Goal: Information Seeking & Learning: Learn about a topic

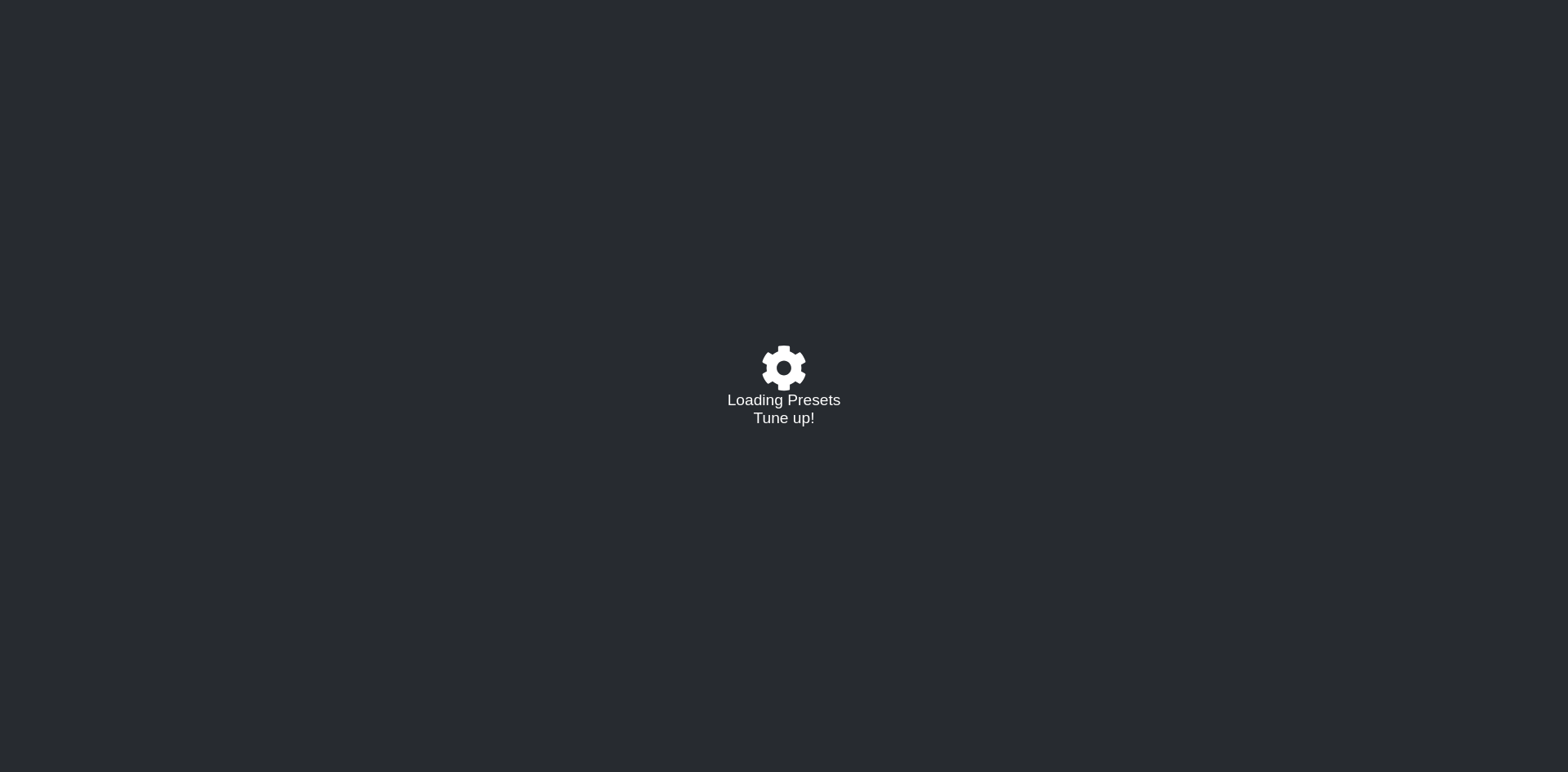
select select "/023927597434"
select select "Eb"
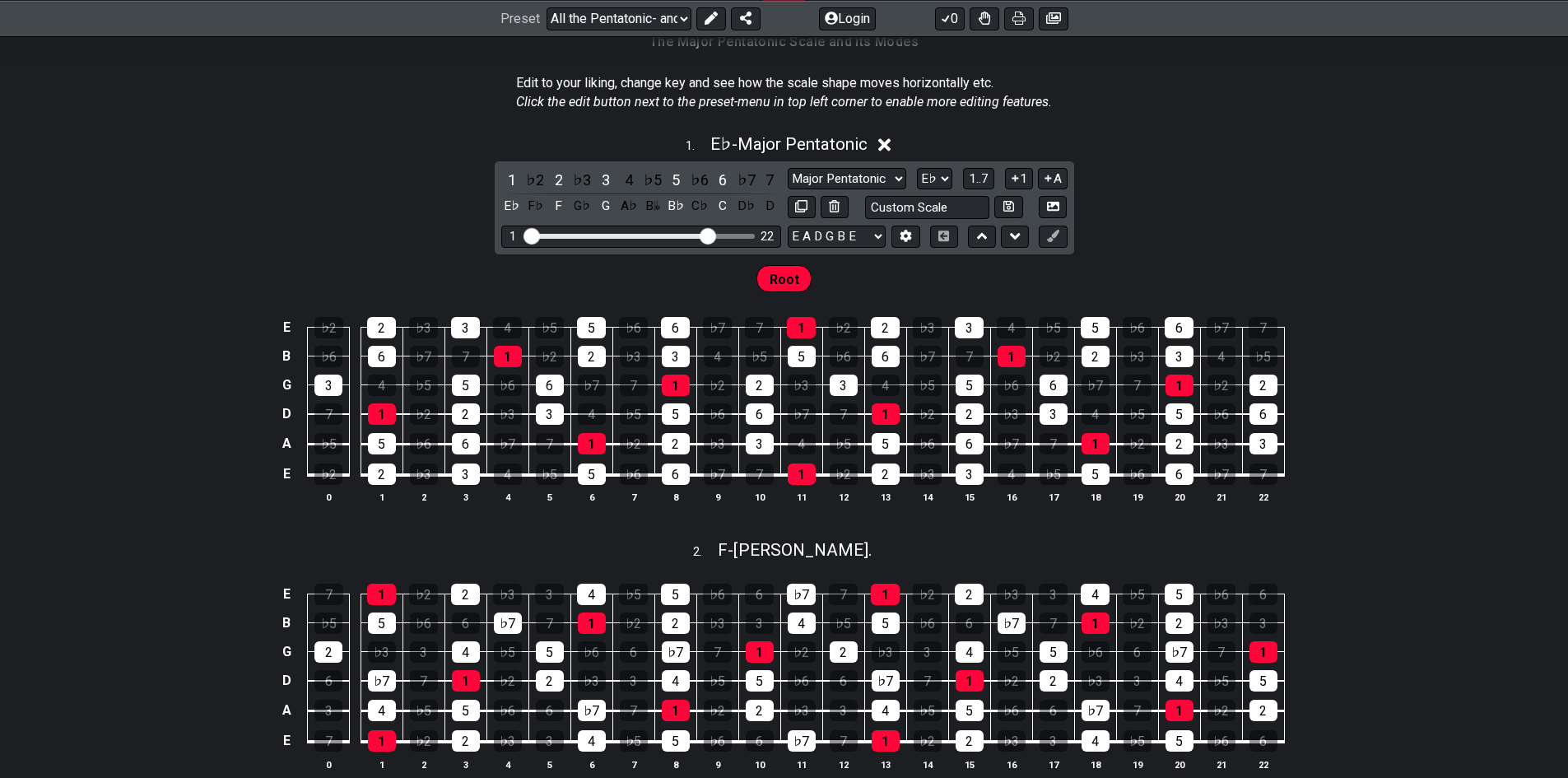
scroll to position [412, 0]
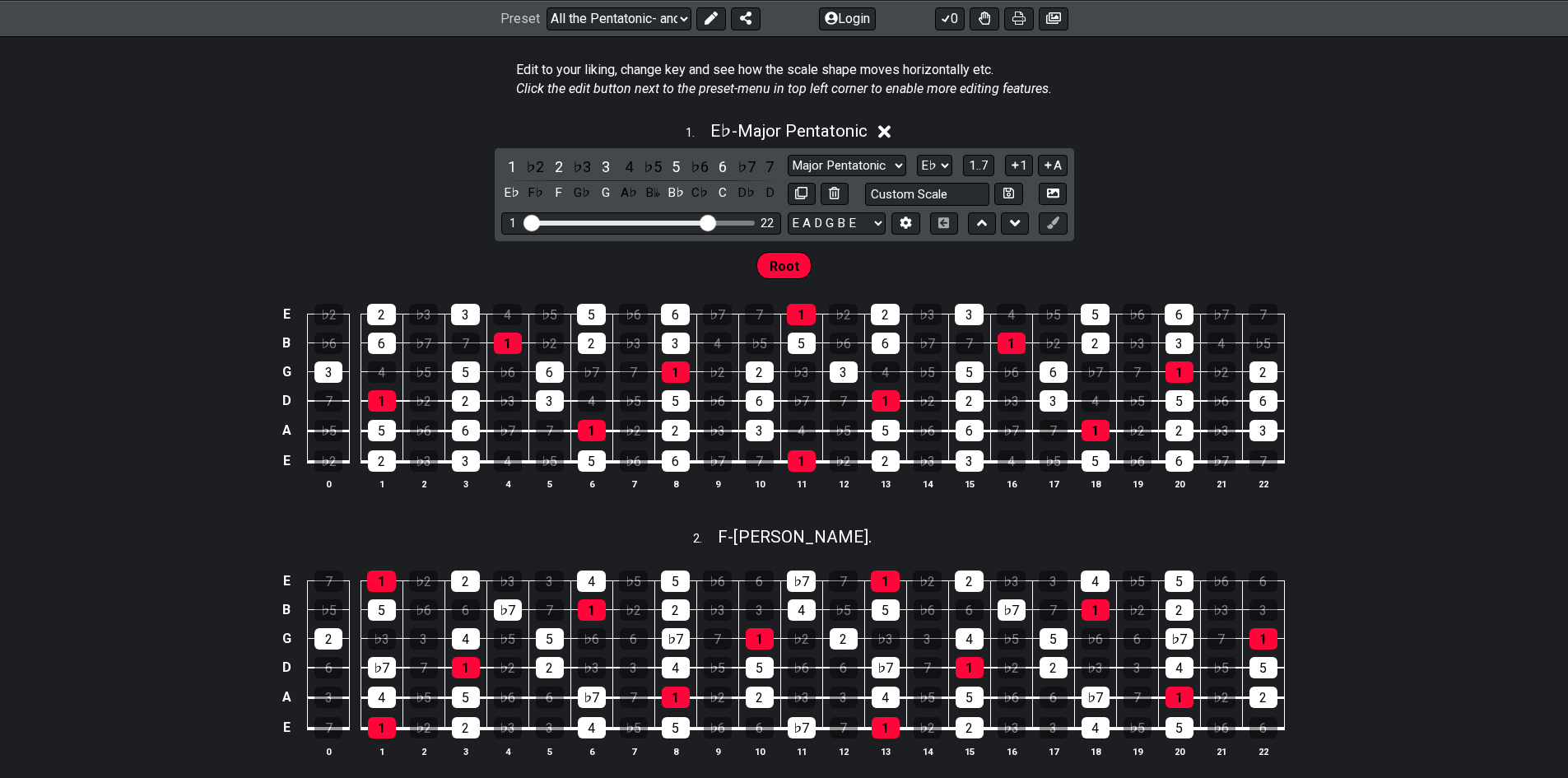
click at [624, 191] on div "A♭" at bounding box center [629, 193] width 21 height 22
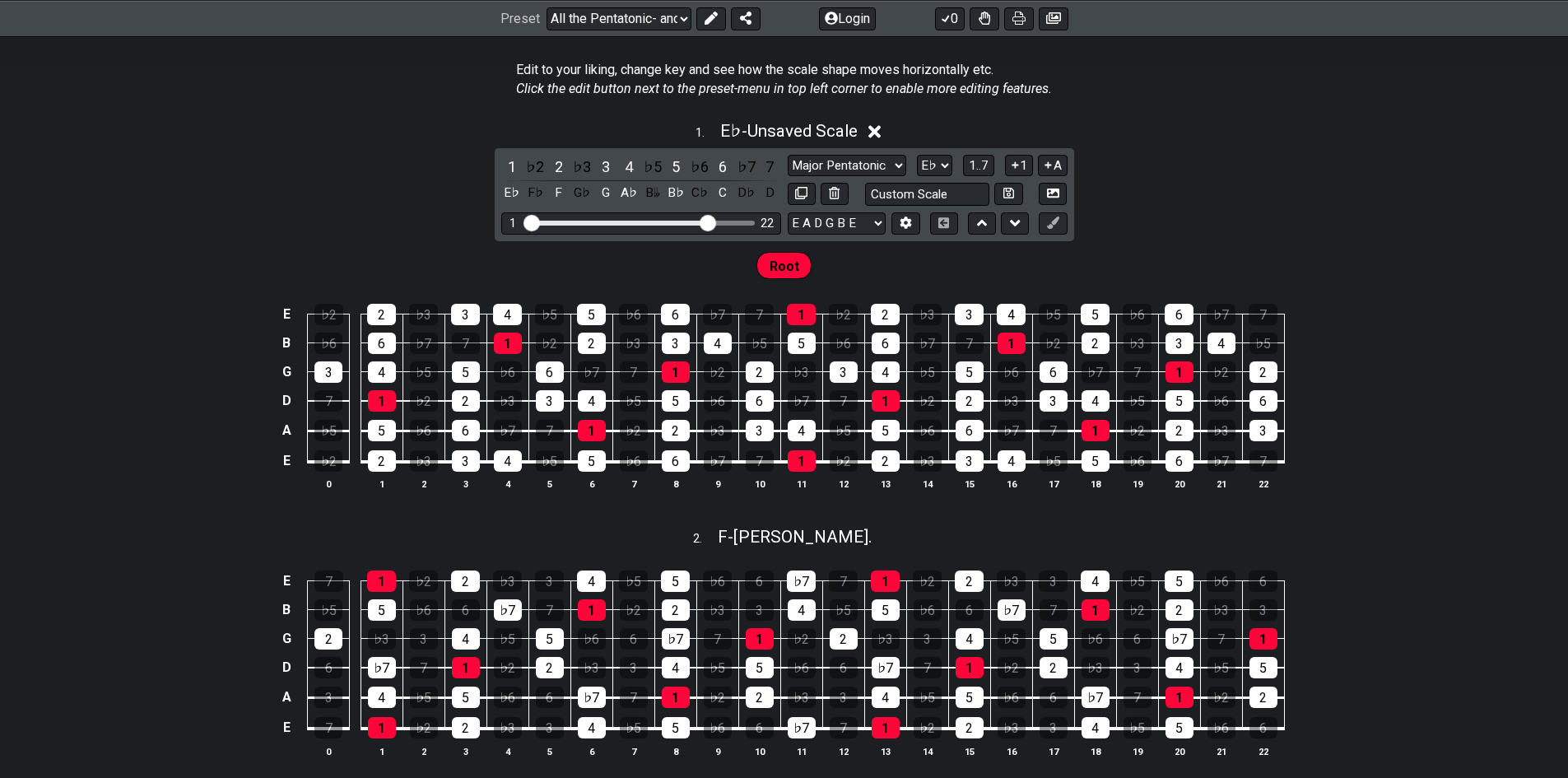
click at [625, 193] on div "A♭" at bounding box center [629, 193] width 21 height 22
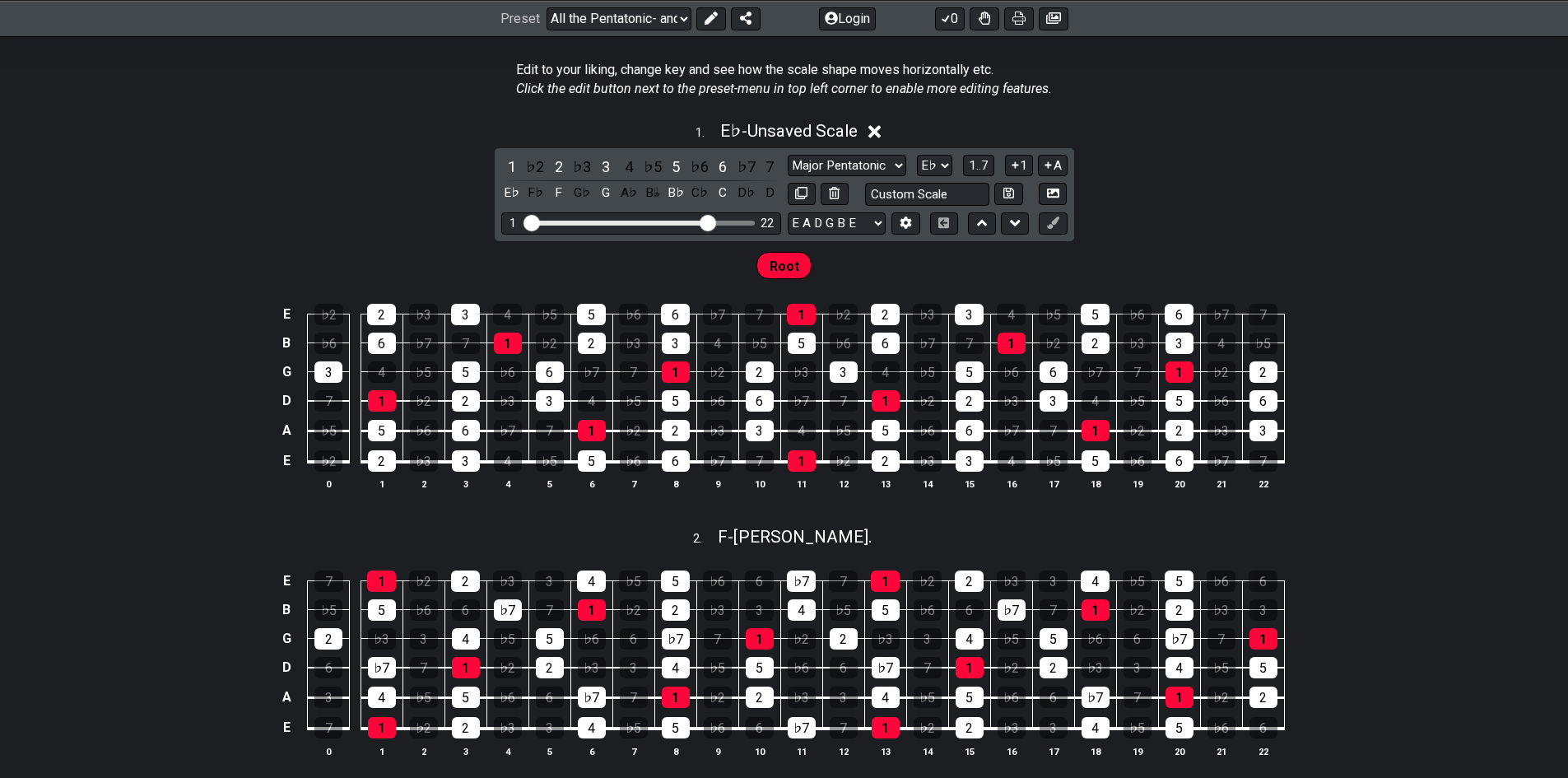
click at [822, 155] on select "Major Pentatonic Root Minor Pentatonic Major Pentatonic Minor Blues Major Blues…" at bounding box center [846, 165] width 118 height 22
select select "Major Blues"
click at [787, 154] on select "Major Pentatonic Root Minor Pentatonic Major Pentatonic Minor Blues Major Blues…" at bounding box center [846, 165] width 118 height 22
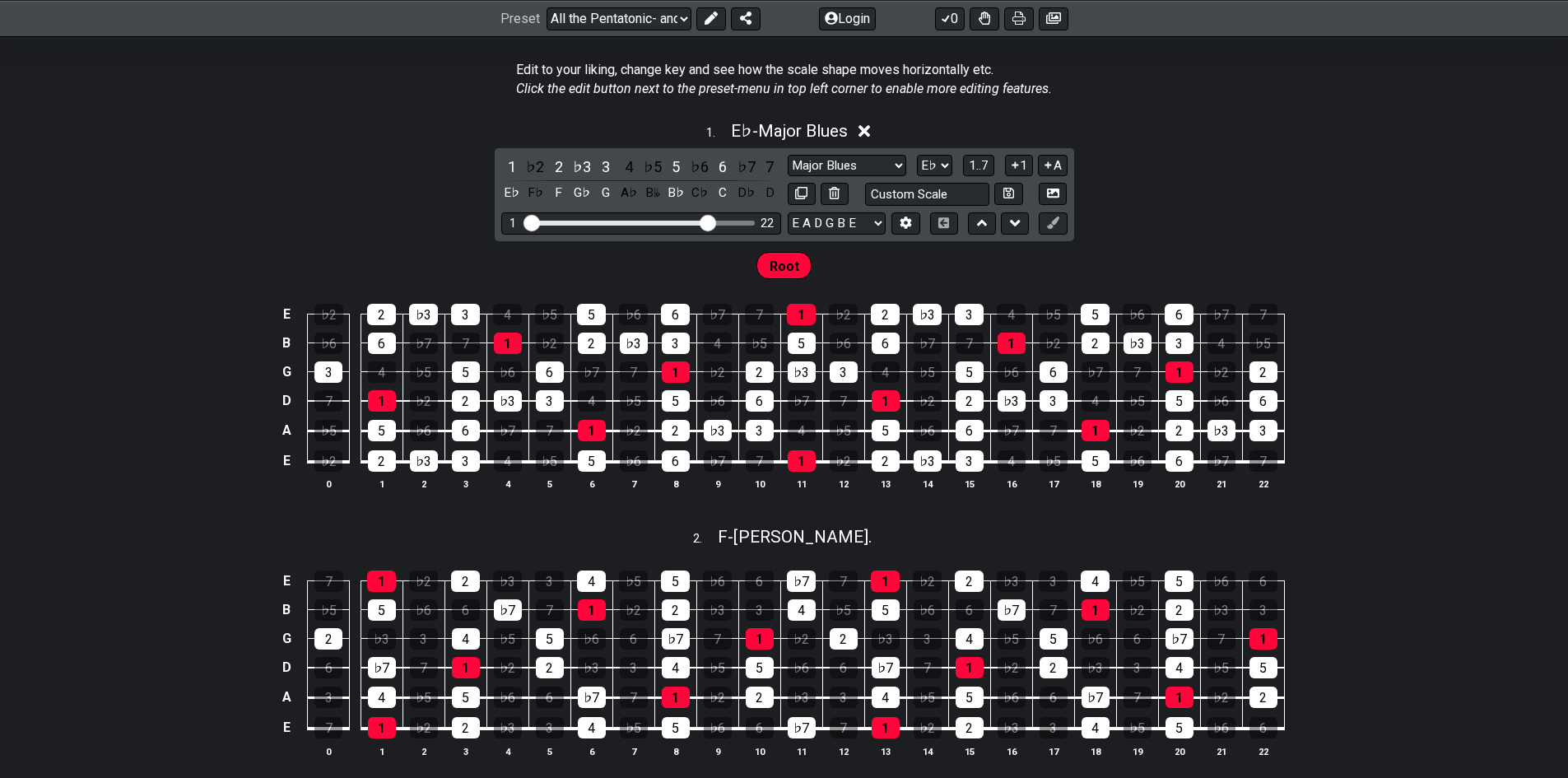
click at [934, 166] on select "A♭ A A♯ B♭ B C C♯ D♭ D D♯ E♭ E F F♯ G♭ G G♯" at bounding box center [934, 165] width 35 height 22
click at [917, 154] on select "A♭ A A♯ B♭ B C C♯ D♭ D D♯ E♭ E F F♯ G♭ G G♯" at bounding box center [934, 165] width 35 height 22
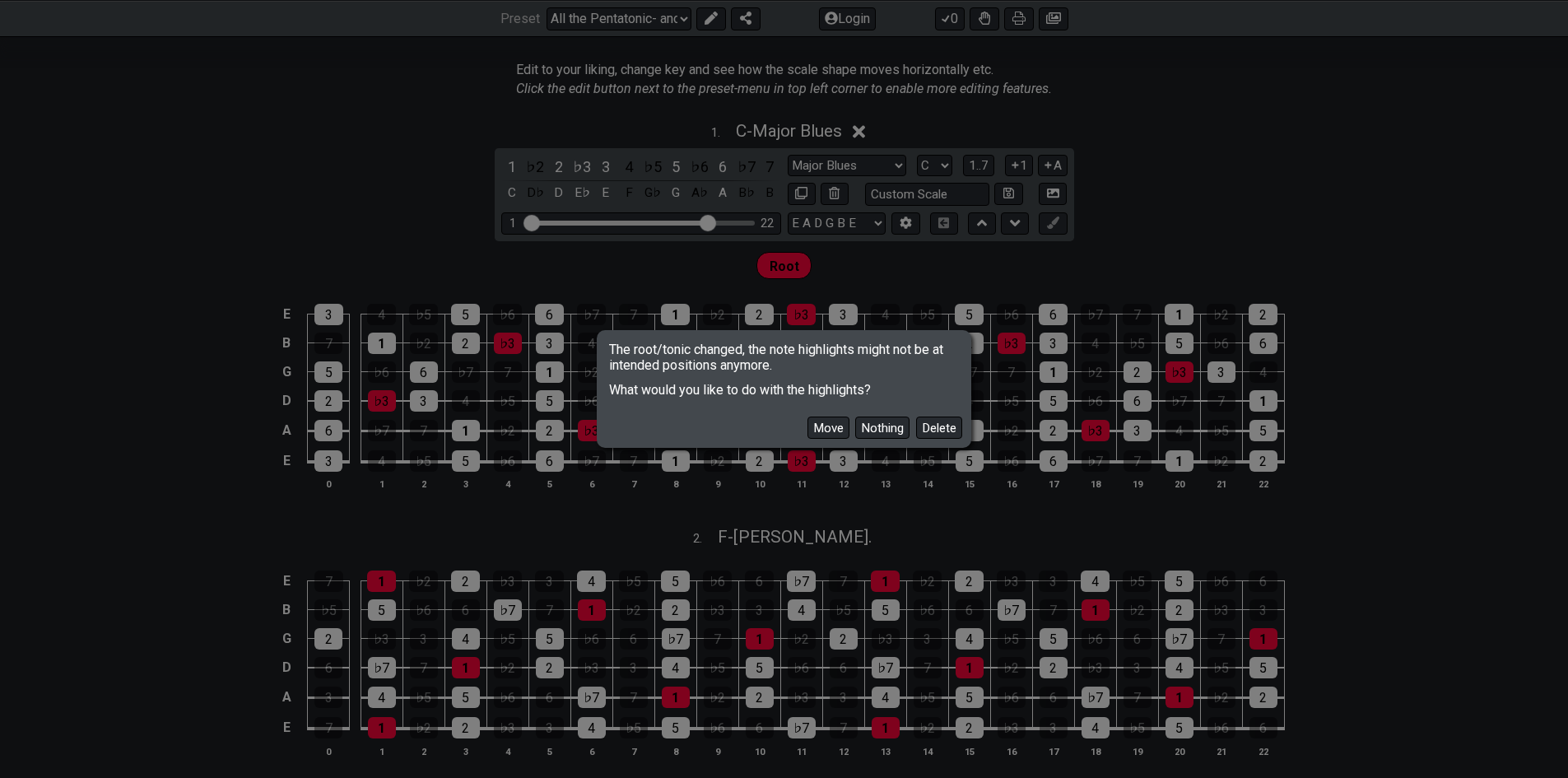
click at [828, 423] on button "Move" at bounding box center [828, 427] width 42 height 22
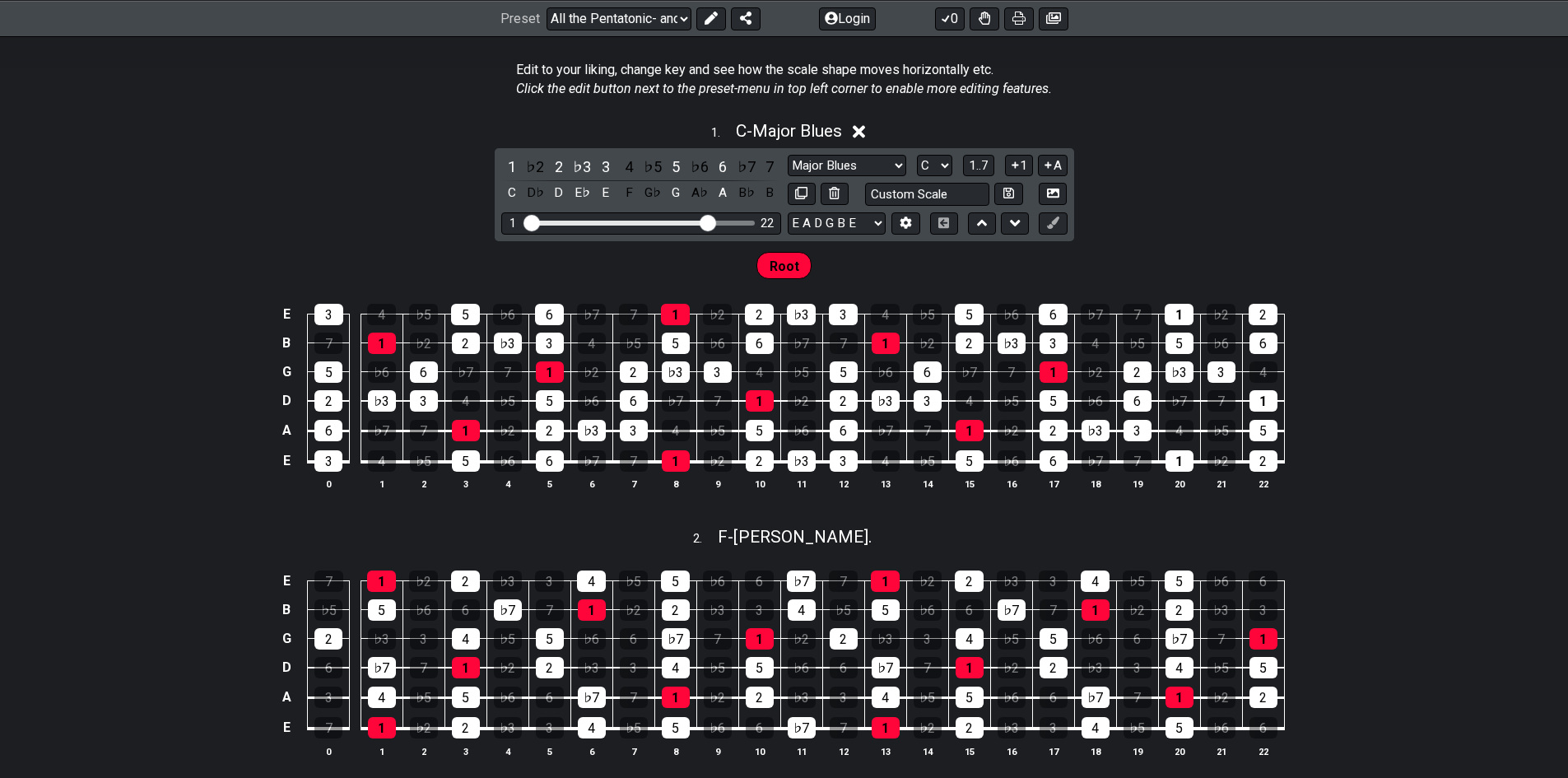
click at [934, 165] on select "A♭ A A♯ B♭ B C C♯ D♭ D D♯ E♭ E F F♯ G♭ G G♯" at bounding box center [934, 165] width 35 height 22
select select "E"
click at [917, 154] on select "A♭ A A♯ B♭ B C C♯ D♭ D D♯ E♭ E F F♯ G♭ G G♯" at bounding box center [934, 165] width 35 height 22
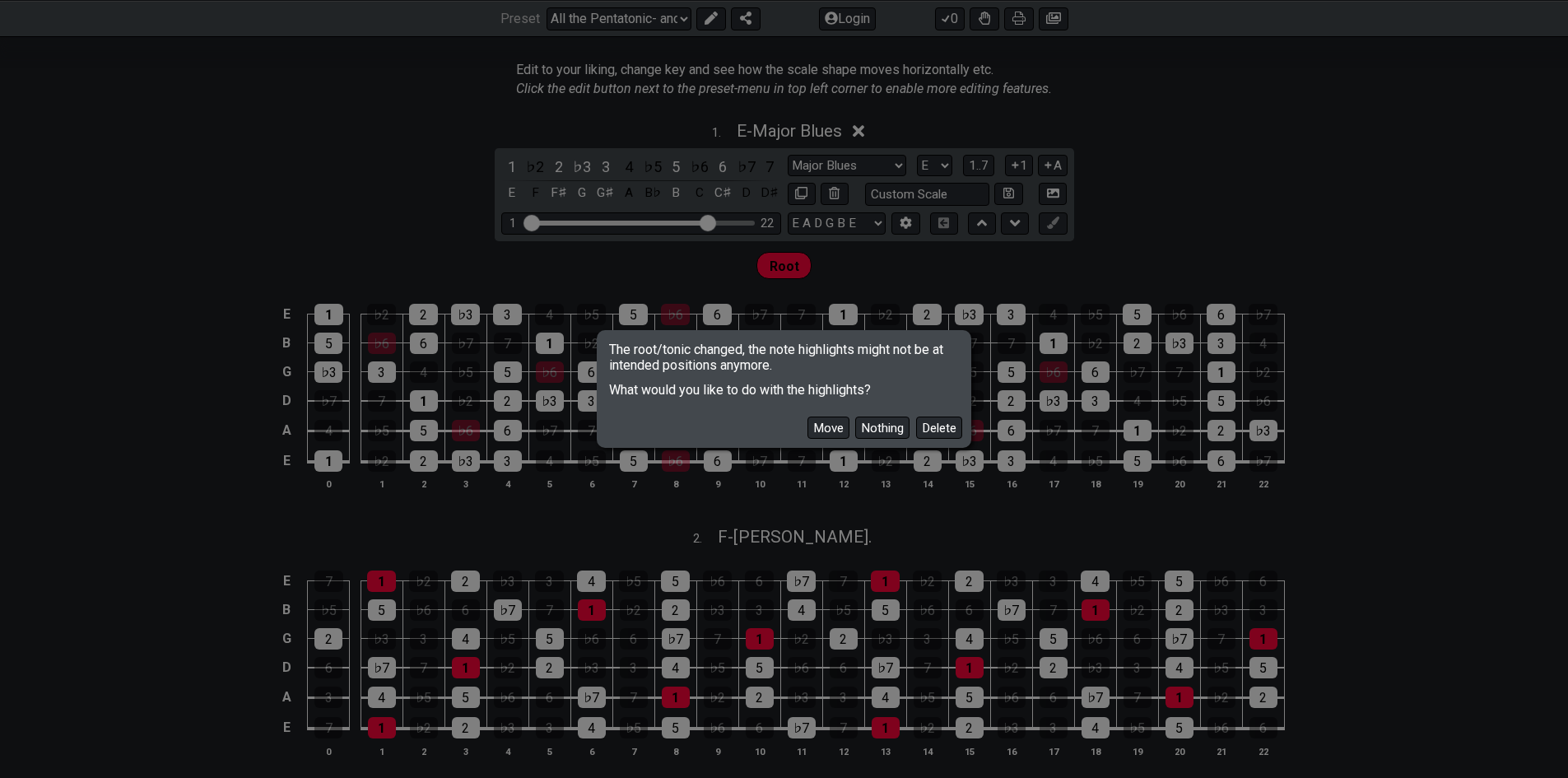
click at [817, 428] on button "Move" at bounding box center [828, 427] width 42 height 22
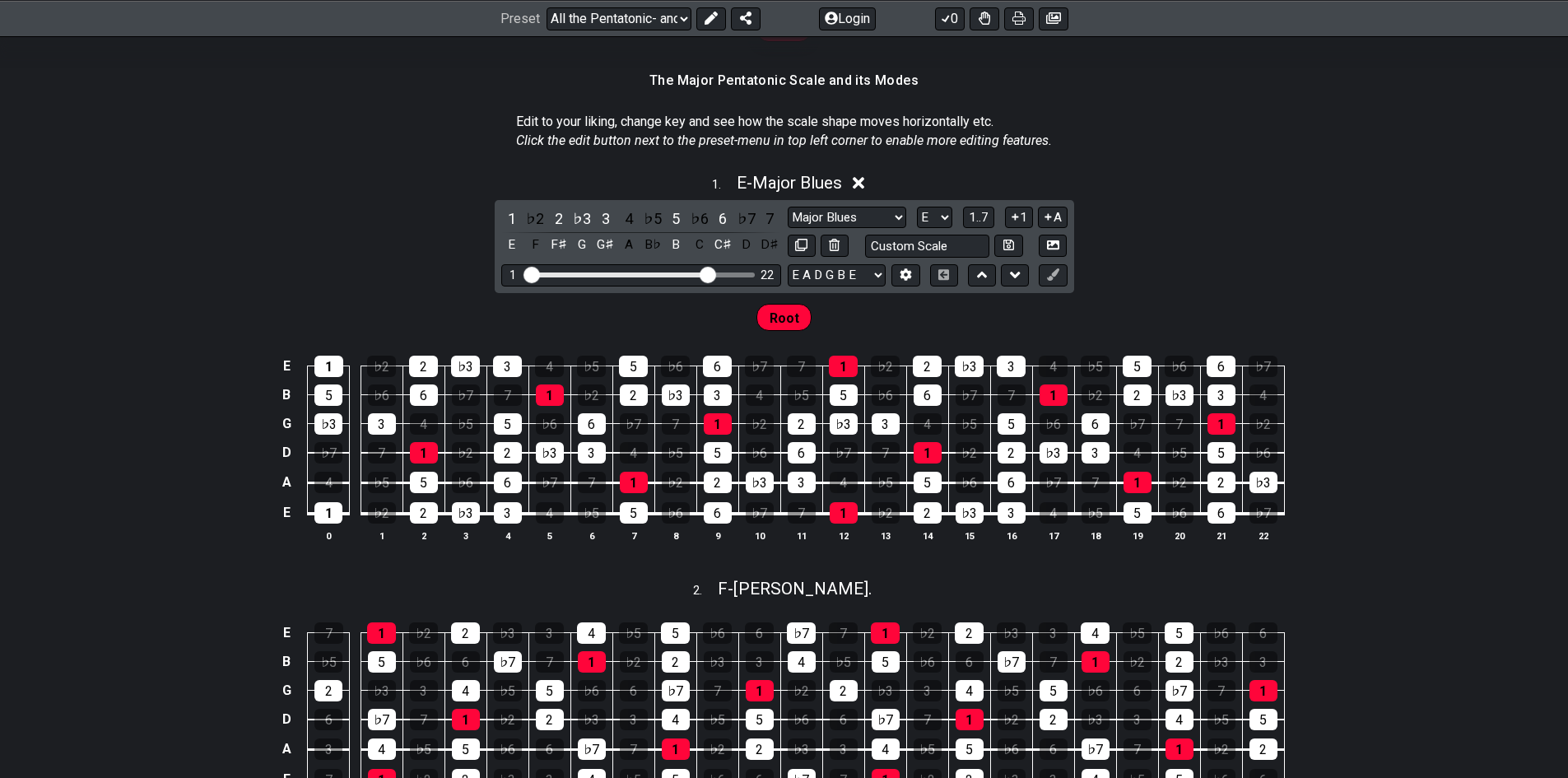
scroll to position [358, 0]
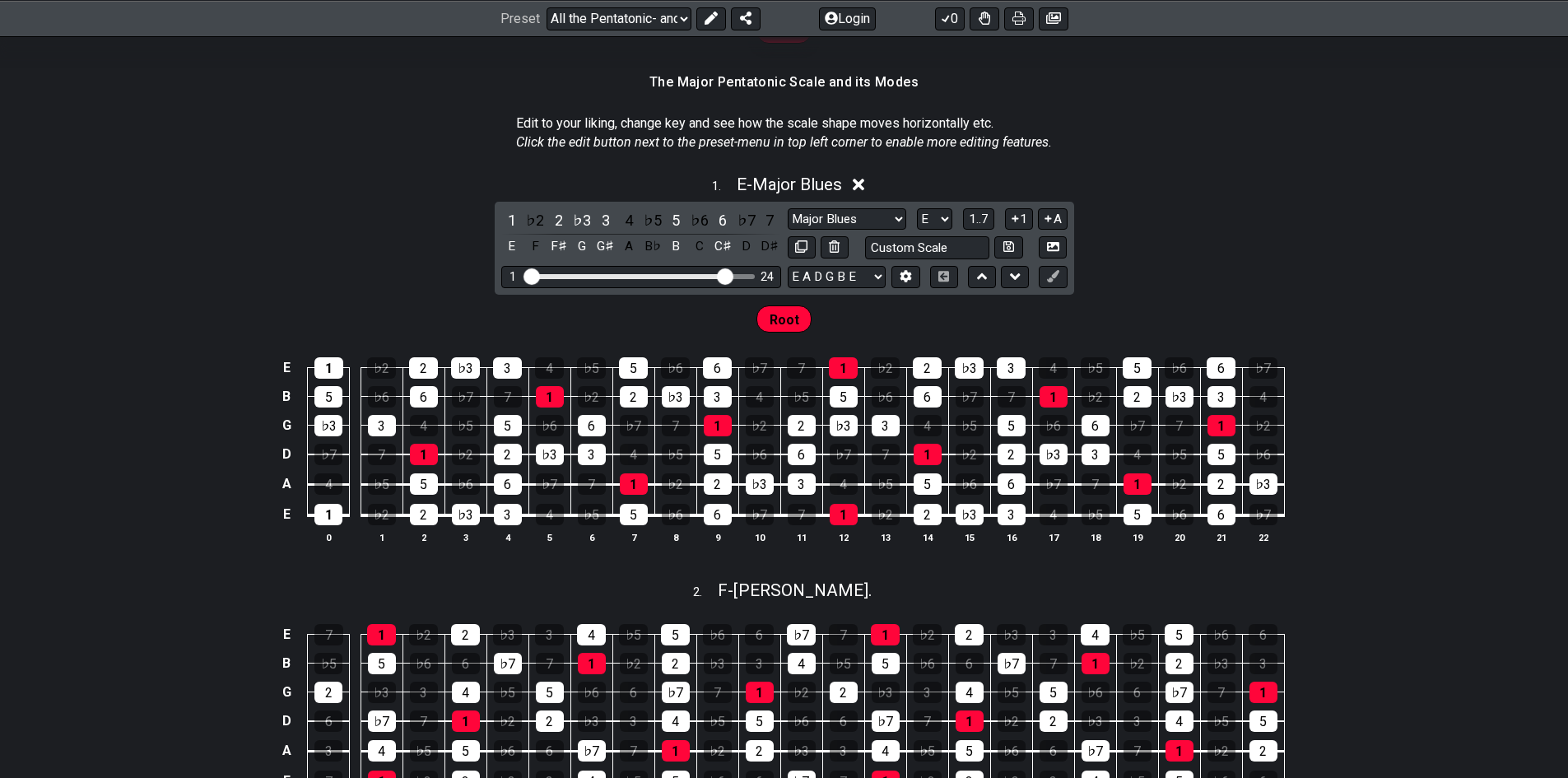
drag, startPoint x: 711, startPoint y: 279, endPoint x: 724, endPoint y: 277, distance: 13.2
click at [724, 275] on input "Visible fret range" at bounding box center [641, 275] width 234 height 0
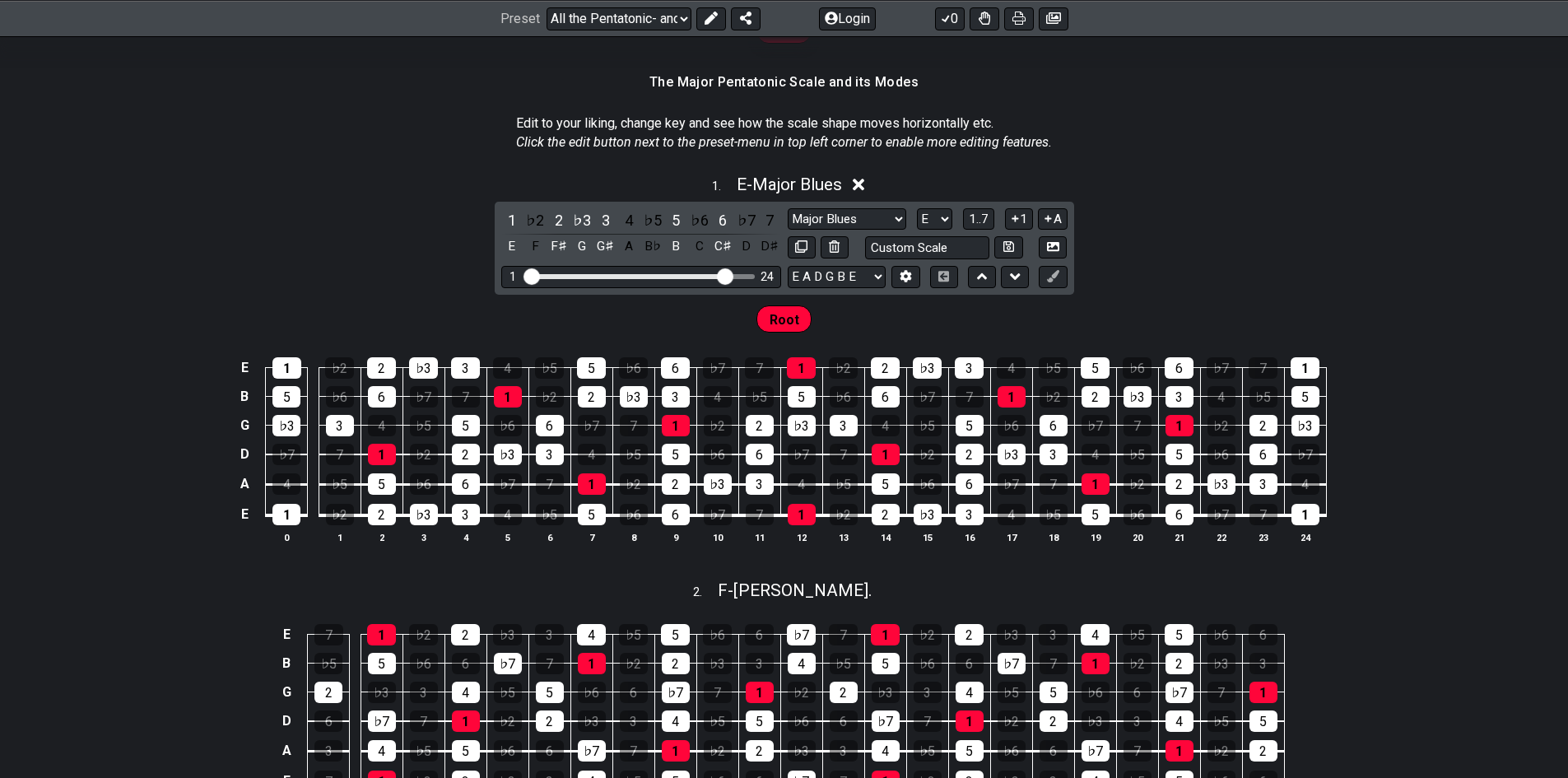
click at [817, 215] on select "Major Pentatonic Root Minor Pentatonic Major Pentatonic Minor Blues Major Blues…" at bounding box center [846, 218] width 118 height 22
select select "Minor Blues"
click at [787, 208] on select "Major Pentatonic Root Minor Pentatonic Major Pentatonic Minor Blues Major Blues…" at bounding box center [846, 218] width 118 height 22
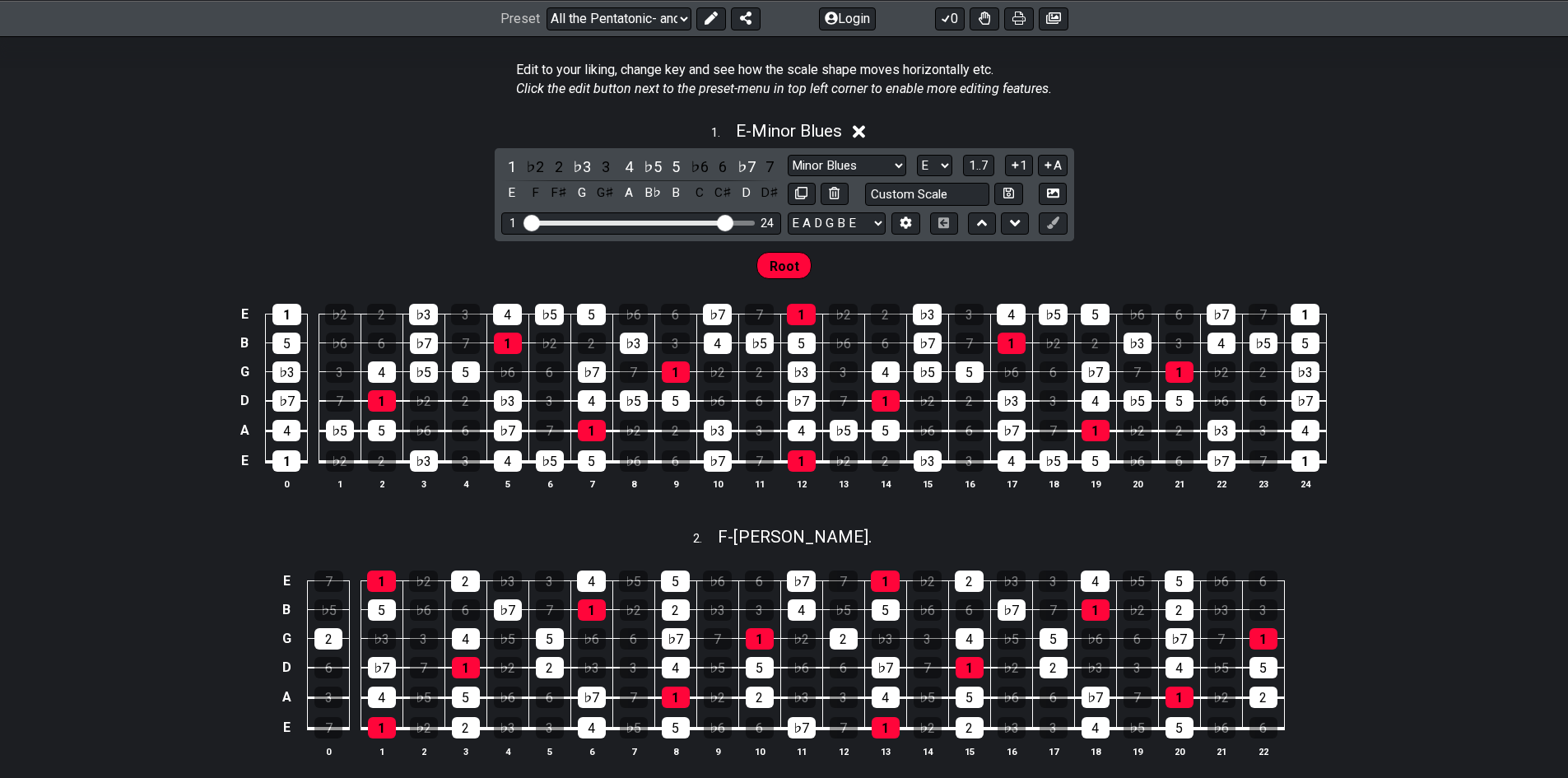
scroll to position [440, 0]
